Goal: Transaction & Acquisition: Purchase product/service

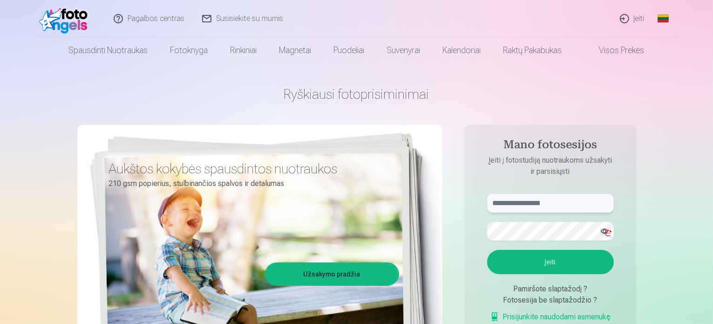
click at [561, 200] on input "text" at bounding box center [550, 203] width 127 height 19
type input "**********"
click at [495, 260] on button "Įeiti" at bounding box center [550, 262] width 127 height 24
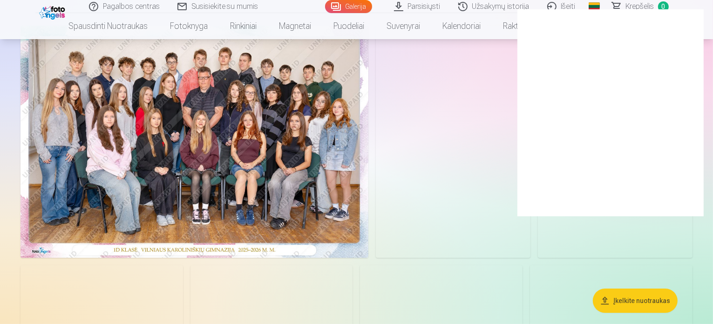
scroll to position [93, 0]
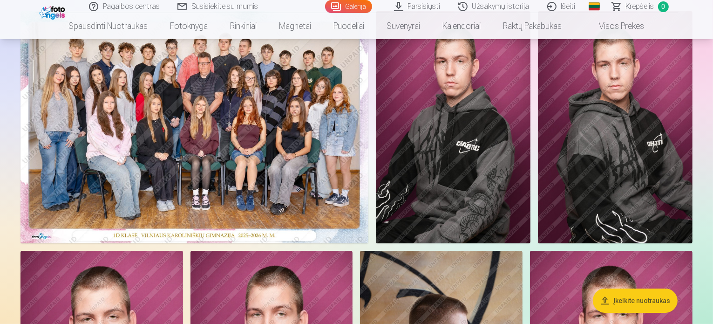
scroll to position [47, 0]
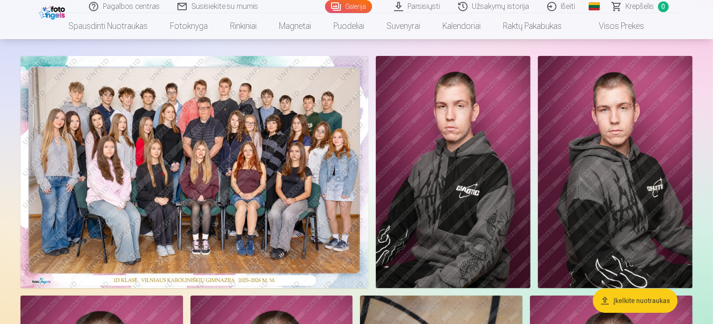
click at [308, 159] on img at bounding box center [195, 172] width 348 height 232
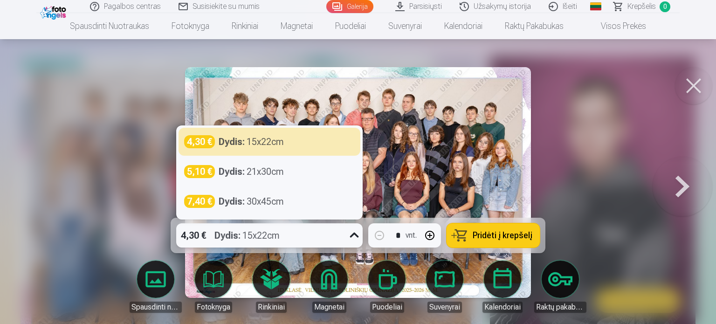
click at [279, 234] on div "Dydis : 15x22cm" at bounding box center [246, 235] width 65 height 24
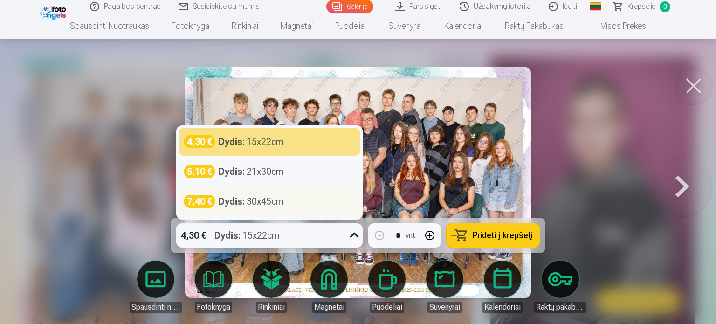
click at [264, 202] on div "Dydis : 30x45cm" at bounding box center [251, 201] width 65 height 13
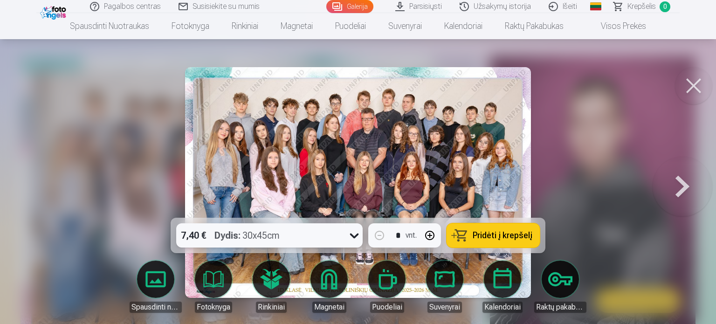
click at [628, 144] on div at bounding box center [358, 162] width 716 height 324
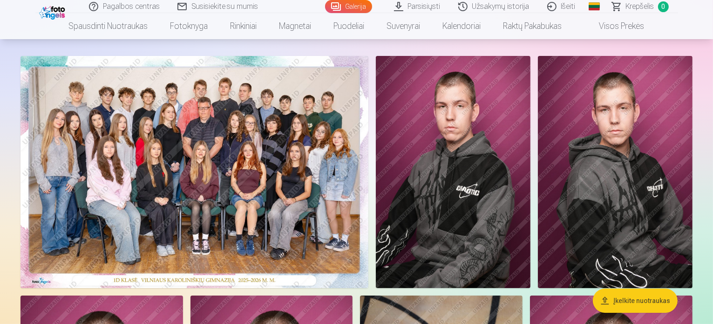
scroll to position [93, 0]
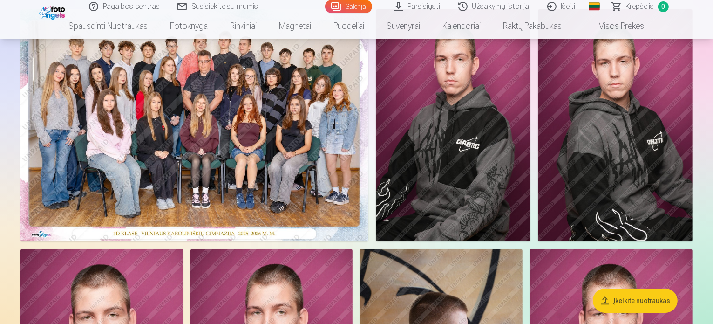
click at [304, 171] on img at bounding box center [195, 125] width 348 height 232
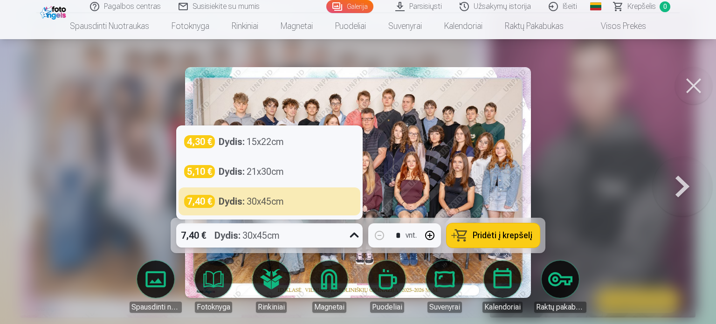
click at [351, 233] on icon at bounding box center [354, 235] width 15 height 15
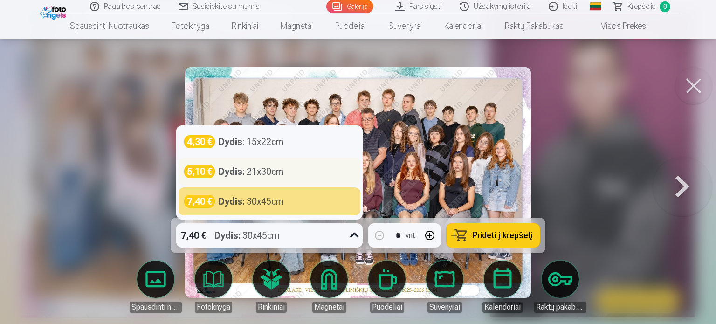
click at [271, 169] on div "Dydis : 21x30cm" at bounding box center [251, 171] width 65 height 13
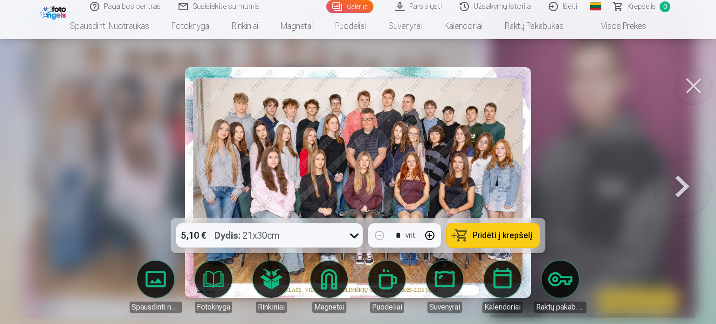
click at [511, 236] on span "Pridėti į krepšelį" at bounding box center [502, 235] width 60 height 8
click at [690, 89] on button at bounding box center [693, 85] width 37 height 37
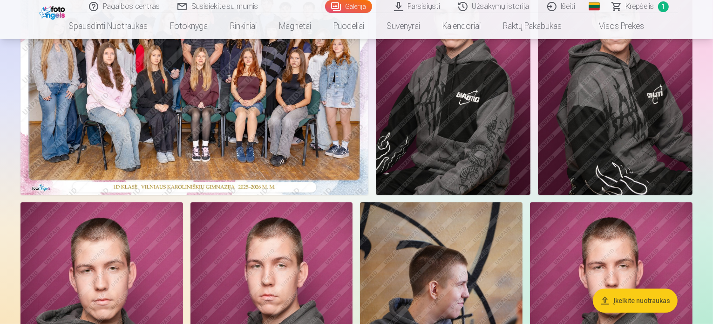
scroll to position [93, 0]
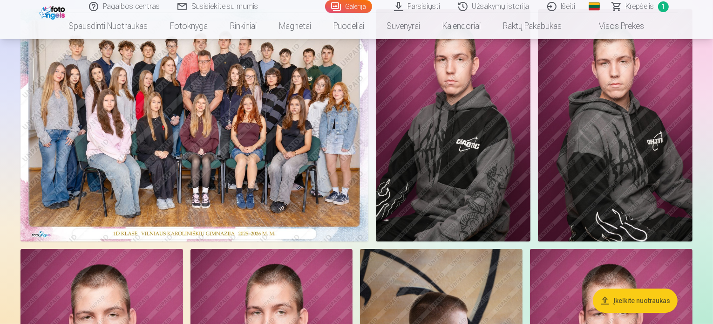
click at [531, 182] on img at bounding box center [453, 125] width 155 height 232
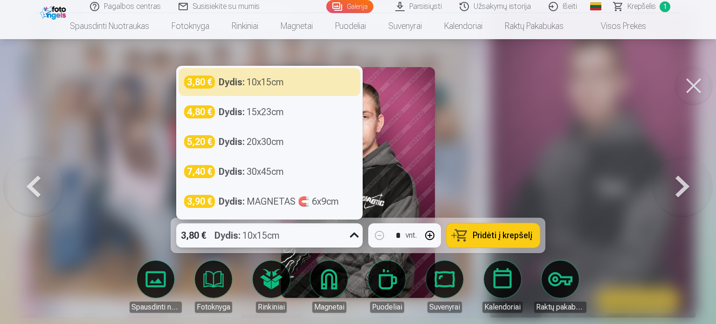
click at [333, 232] on div "3,80 € Dydis : 10x15cm" at bounding box center [260, 235] width 169 height 24
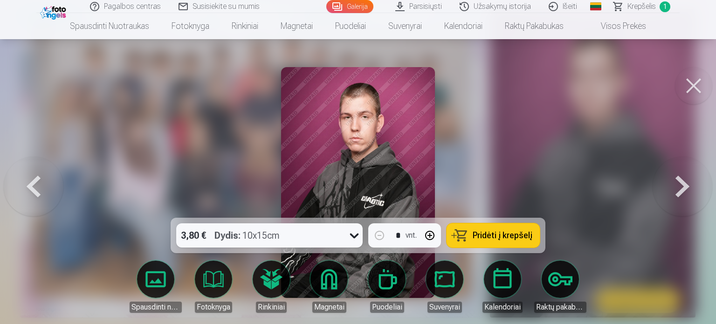
click at [549, 131] on div at bounding box center [358, 162] width 716 height 324
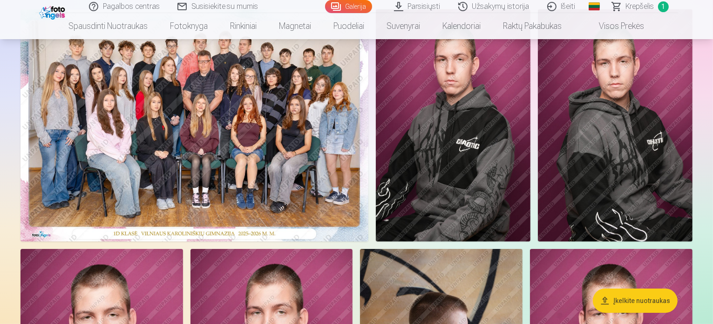
click at [531, 137] on img at bounding box center [453, 125] width 155 height 232
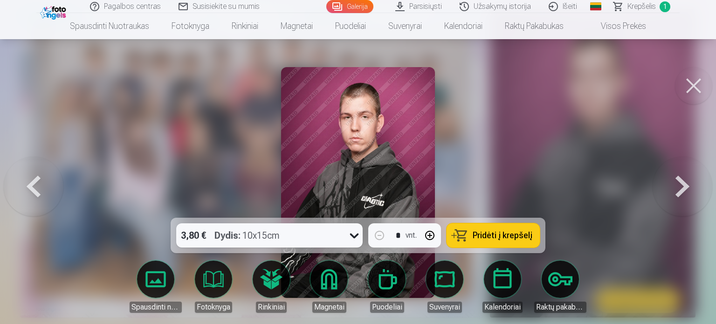
click at [511, 231] on span "Pridėti į krepšelį" at bounding box center [502, 235] width 60 height 8
click at [691, 91] on button at bounding box center [693, 85] width 37 height 37
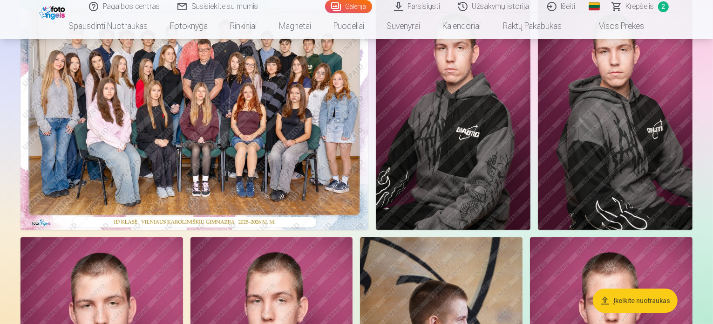
scroll to position [373, 0]
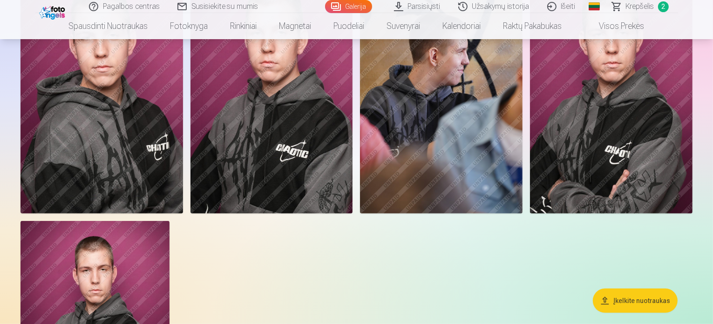
click at [183, 208] on img at bounding box center [102, 91] width 163 height 244
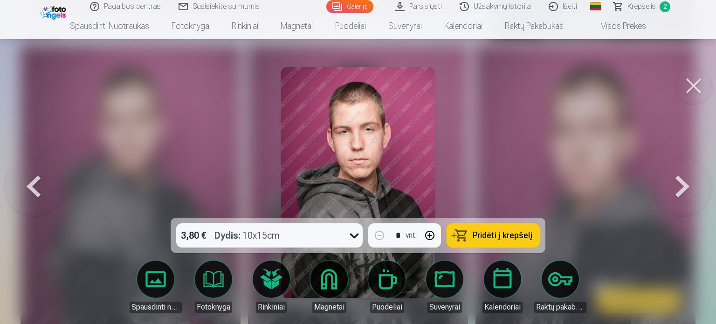
click at [479, 232] on span "Pridėti į krepšelį" at bounding box center [502, 235] width 60 height 8
click at [694, 87] on button at bounding box center [693, 85] width 37 height 37
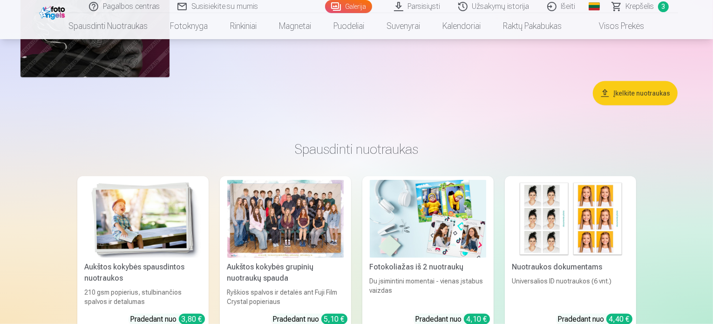
scroll to position [745, 0]
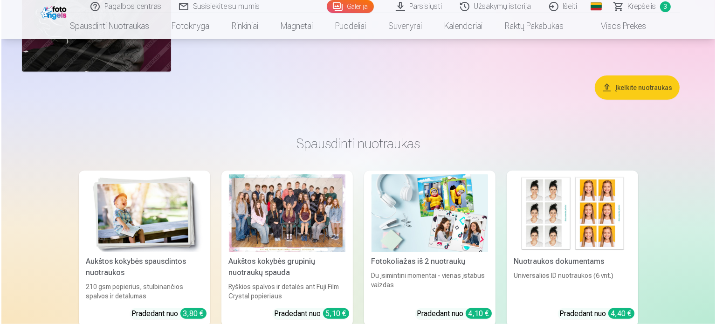
scroll to position [746, 0]
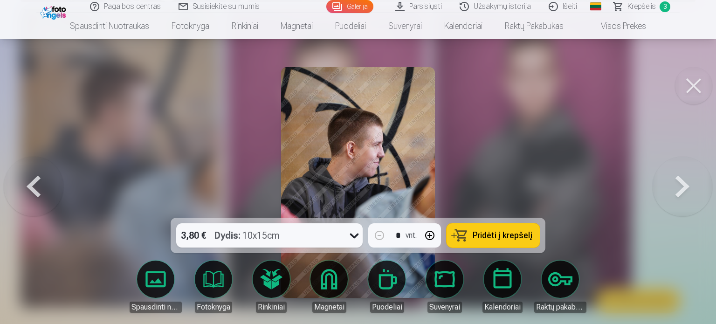
click at [490, 236] on span "Pridėti į krepšelį" at bounding box center [502, 235] width 60 height 8
click at [691, 87] on button at bounding box center [693, 85] width 37 height 37
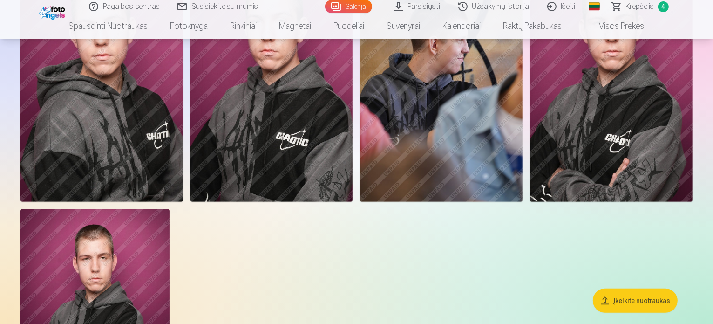
scroll to position [699, 0]
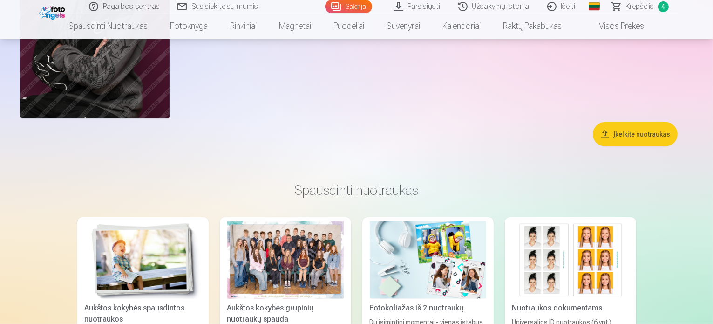
click at [646, 7] on span "Krepšelis" at bounding box center [640, 6] width 28 height 11
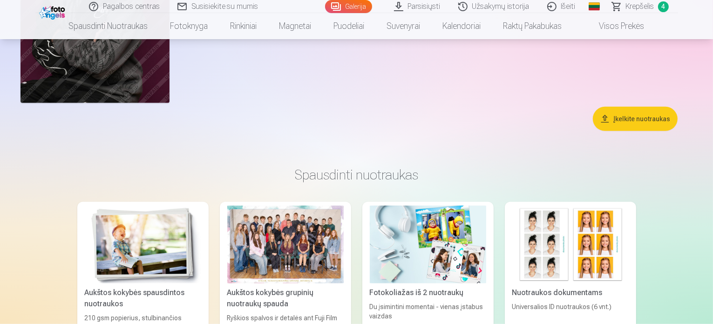
scroll to position [699, 0]
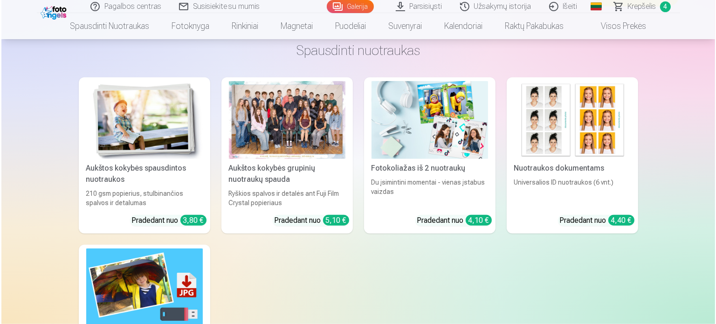
scroll to position [841, 0]
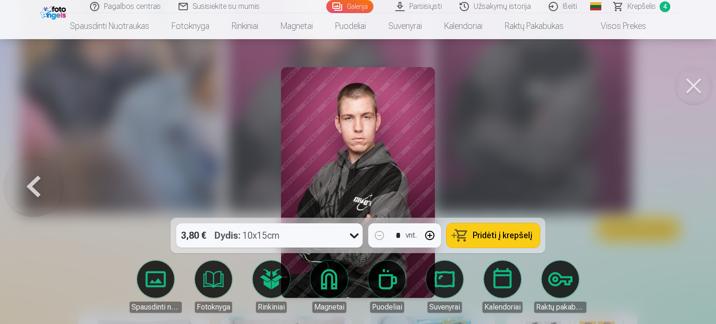
click at [496, 234] on span "Pridėti į krepšelį" at bounding box center [502, 235] width 60 height 8
click at [651, 8] on span "Krepšelis" at bounding box center [641, 6] width 28 height 11
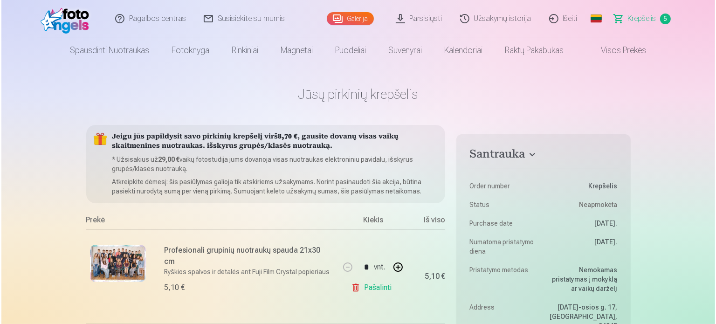
scroll to position [841, 0]
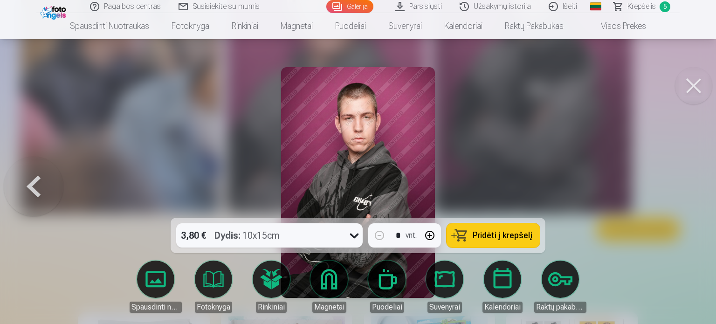
click at [692, 85] on button at bounding box center [693, 85] width 37 height 37
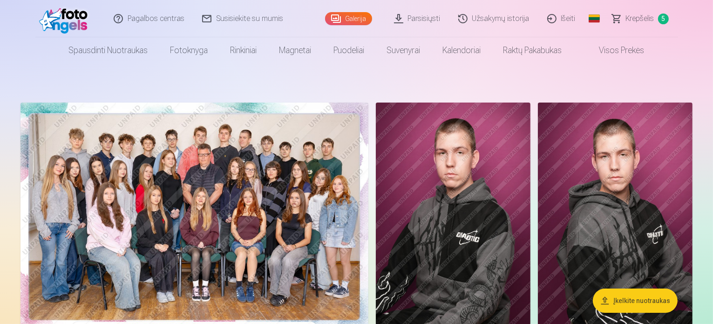
click at [637, 23] on span "Krepšelis" at bounding box center [640, 18] width 28 height 11
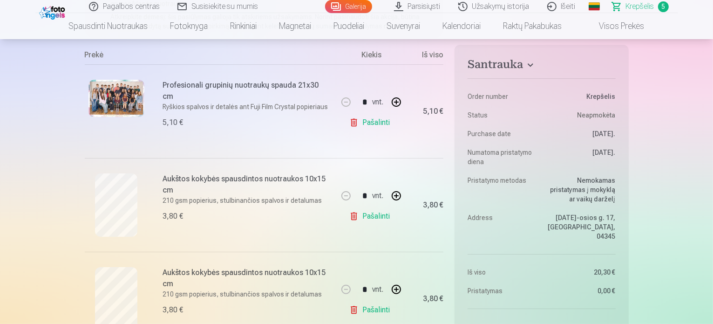
scroll to position [186, 0]
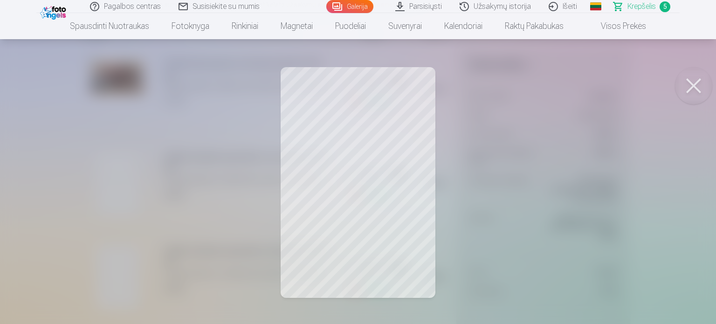
click at [694, 90] on button at bounding box center [693, 85] width 37 height 37
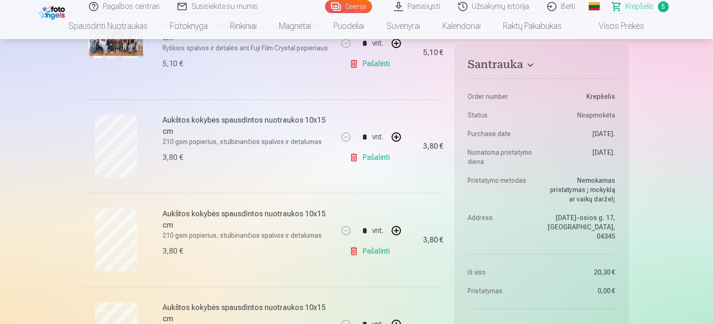
scroll to position [280, 0]
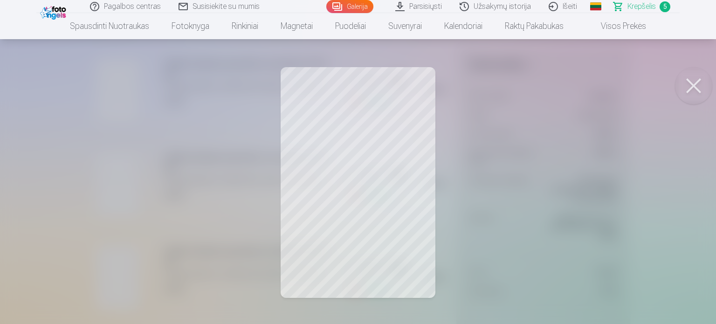
click at [695, 84] on button at bounding box center [693, 85] width 37 height 37
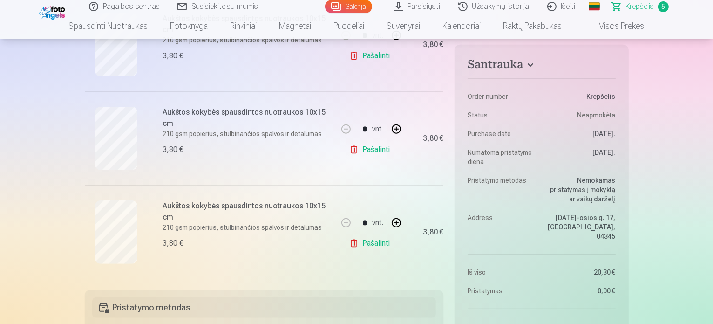
scroll to position [419, 0]
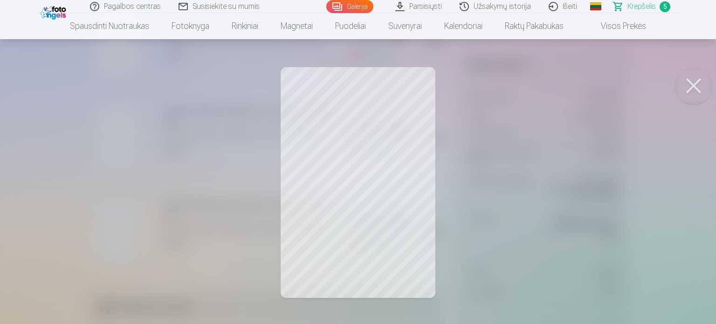
click at [681, 85] on button at bounding box center [693, 85] width 37 height 37
click at [693, 86] on button at bounding box center [693, 85] width 37 height 37
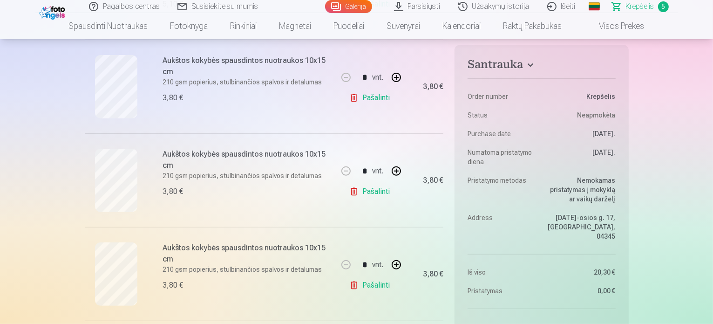
scroll to position [140, 0]
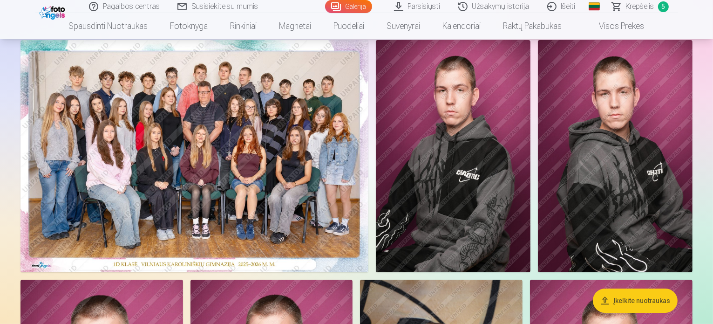
scroll to position [47, 0]
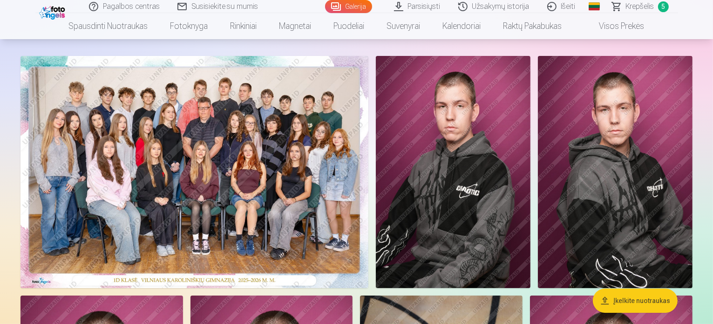
click at [643, 6] on span "Krepšelis" at bounding box center [640, 6] width 28 height 11
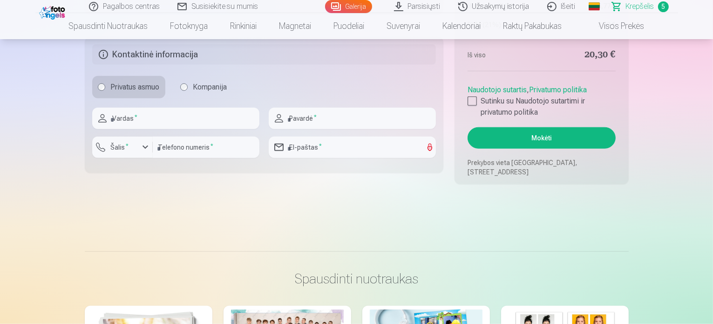
scroll to position [932, 0]
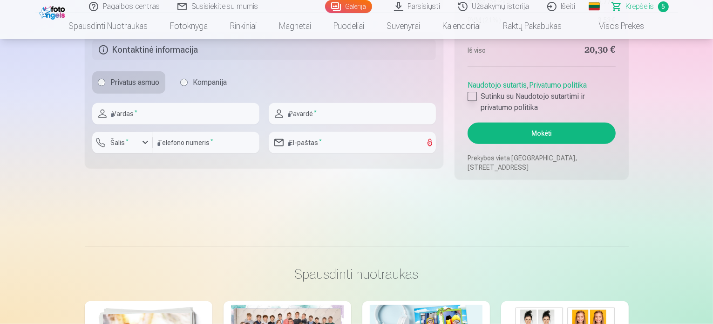
click at [473, 96] on div at bounding box center [472, 96] width 9 height 9
click at [546, 130] on button "Mokėti" at bounding box center [542, 133] width 148 height 21
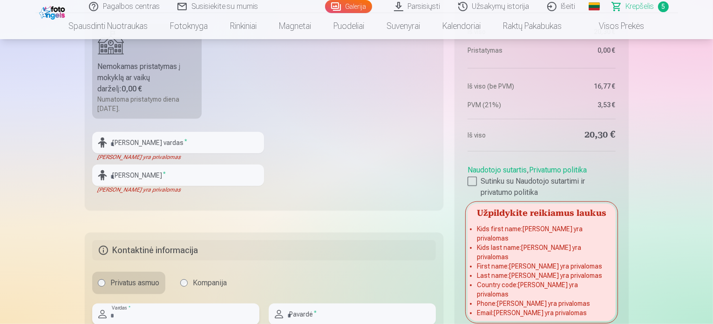
scroll to position [699, 0]
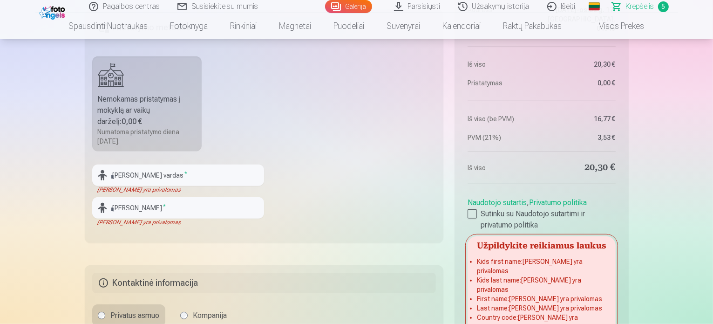
click at [103, 176] on div "[PERSON_NAME] vardas *" at bounding box center [178, 174] width 172 height 21
click at [123, 173] on input "text" at bounding box center [178, 174] width 172 height 21
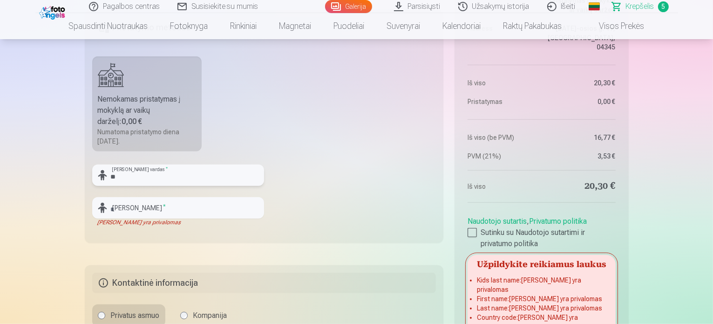
type input "*"
type input "*******"
click at [117, 206] on input "text" at bounding box center [178, 207] width 172 height 21
type input "**********"
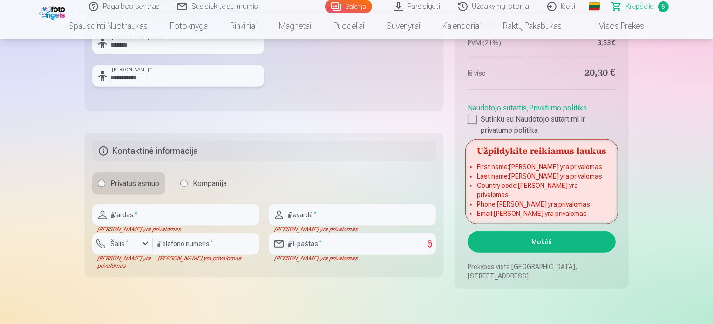
scroll to position [839, 0]
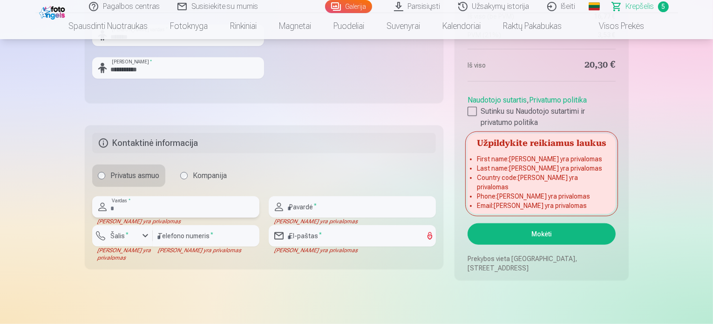
click at [156, 204] on input "text" at bounding box center [175, 206] width 167 height 21
type input "*******"
type input "**********"
type input "*********"
type input "**********"
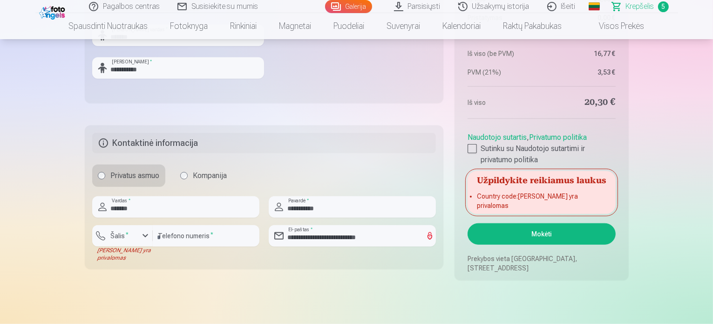
click at [281, 266] on fieldset "**********" at bounding box center [264, 197] width 359 height 144
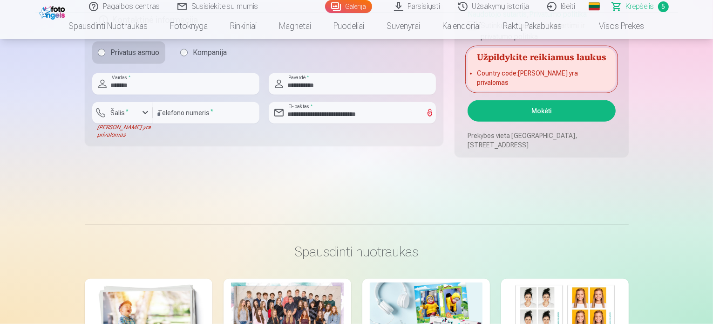
scroll to position [885, 0]
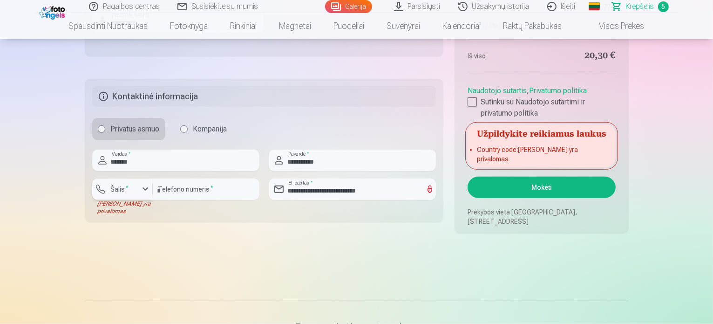
click at [137, 188] on div "button" at bounding box center [125, 190] width 28 height 9
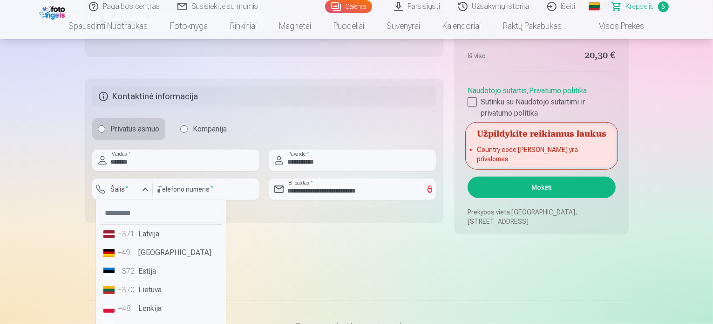
click at [164, 292] on li "+370 Lietuva" at bounding box center [161, 289] width 123 height 19
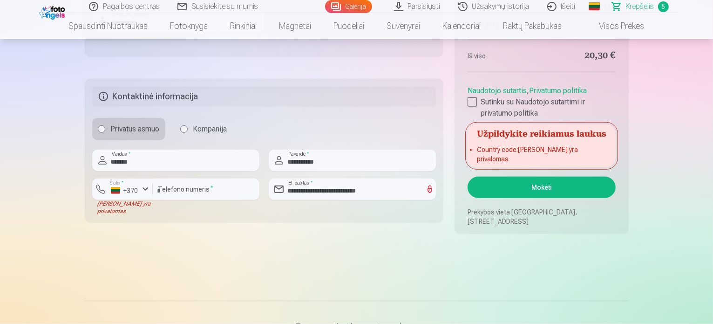
click at [532, 185] on button "Mokėti" at bounding box center [542, 187] width 148 height 21
